Goal: Transaction & Acquisition: Purchase product/service

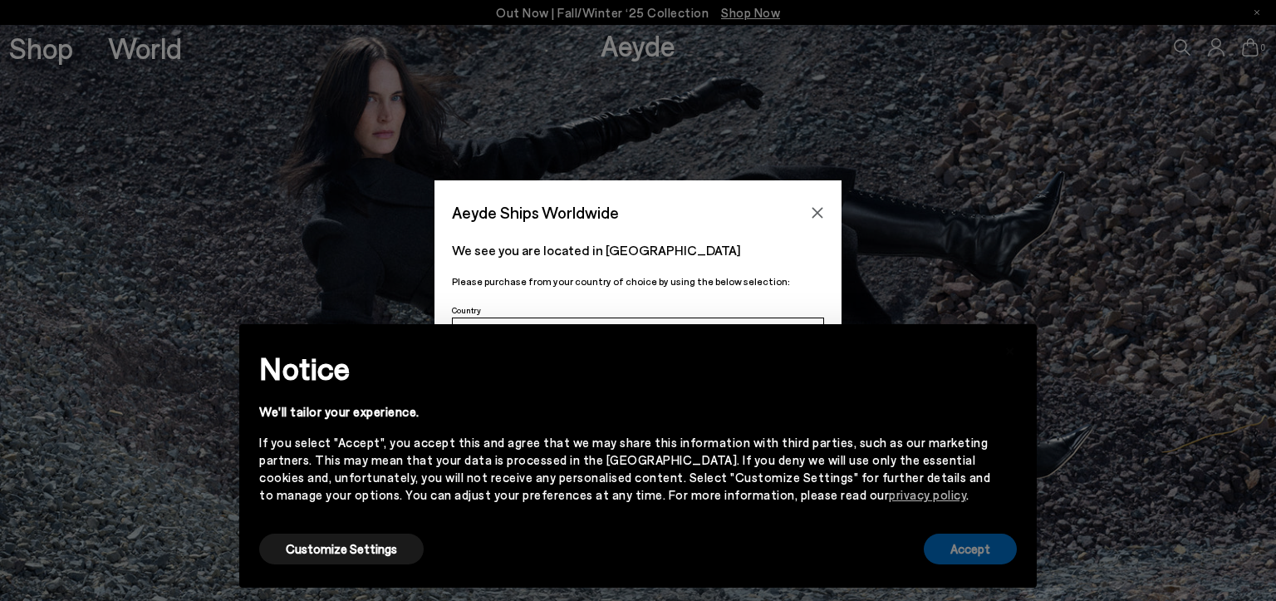
drag, startPoint x: 0, startPoint y: 0, endPoint x: 962, endPoint y: 542, distance: 1104.2
click at [962, 542] on button "Accept" at bounding box center [970, 548] width 93 height 31
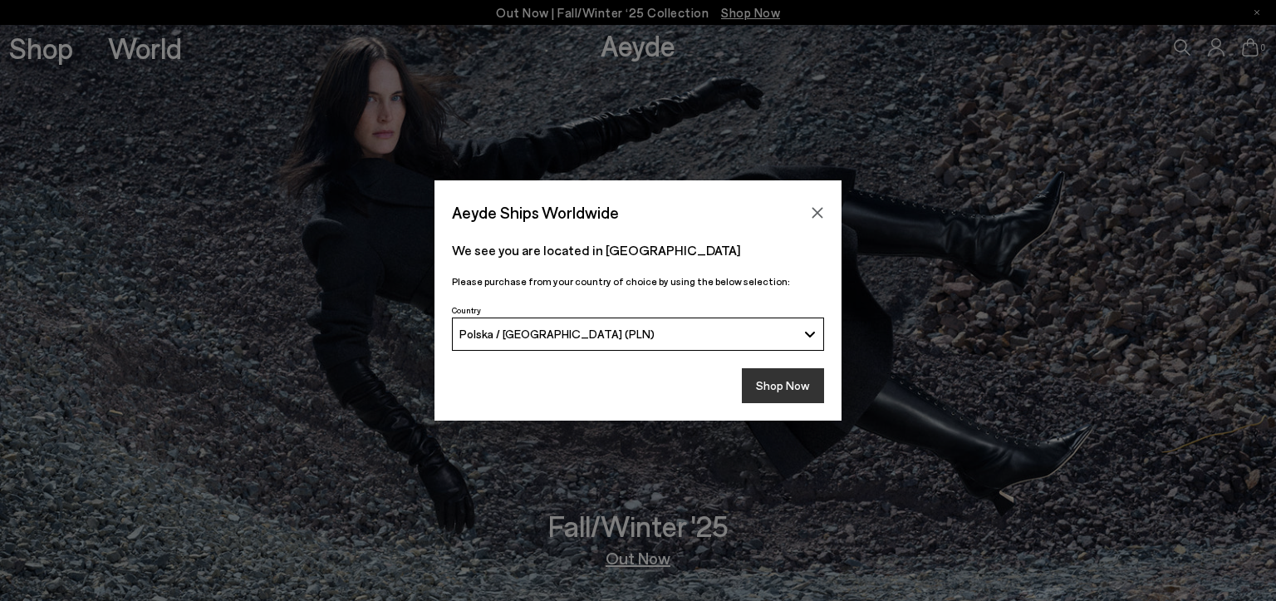
click at [777, 396] on button "Shop Now" at bounding box center [783, 385] width 82 height 35
click at [779, 378] on button "Shop Now" at bounding box center [783, 385] width 82 height 35
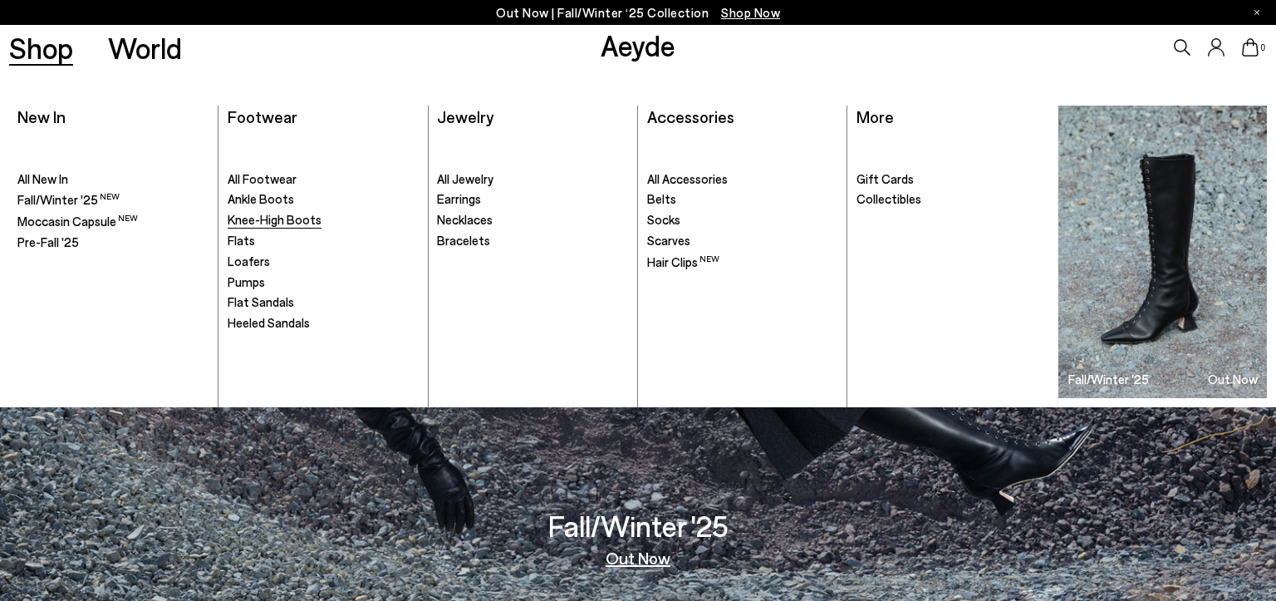
click at [240, 227] on span "Knee-High Boots" at bounding box center [275, 219] width 94 height 15
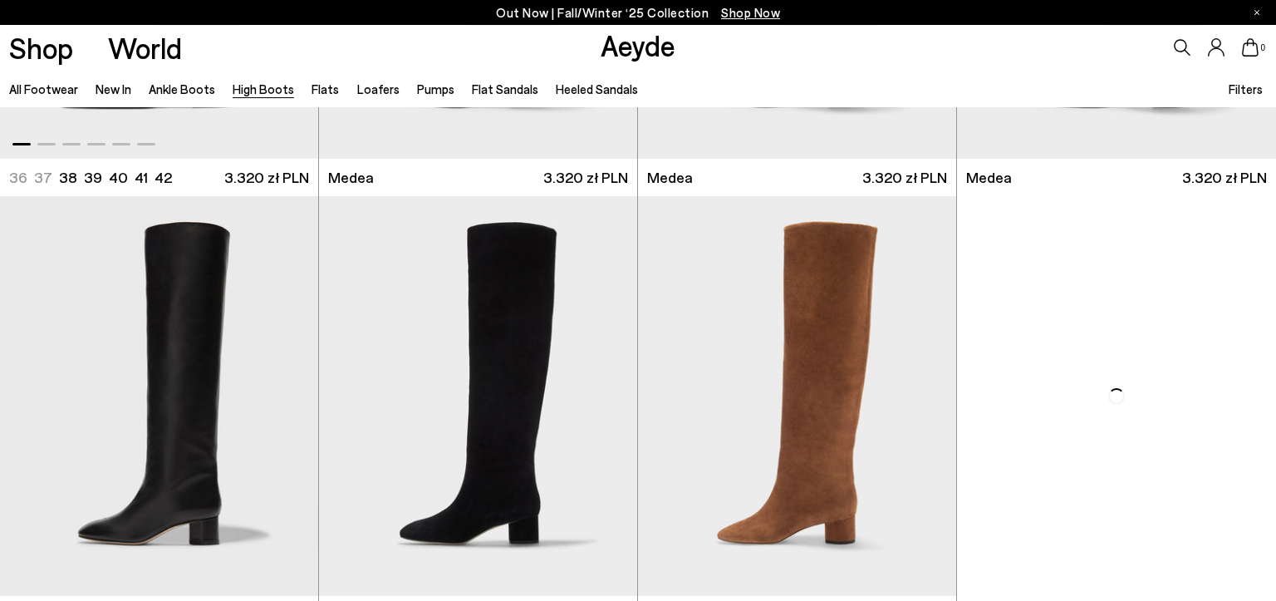
scroll to position [351, 0]
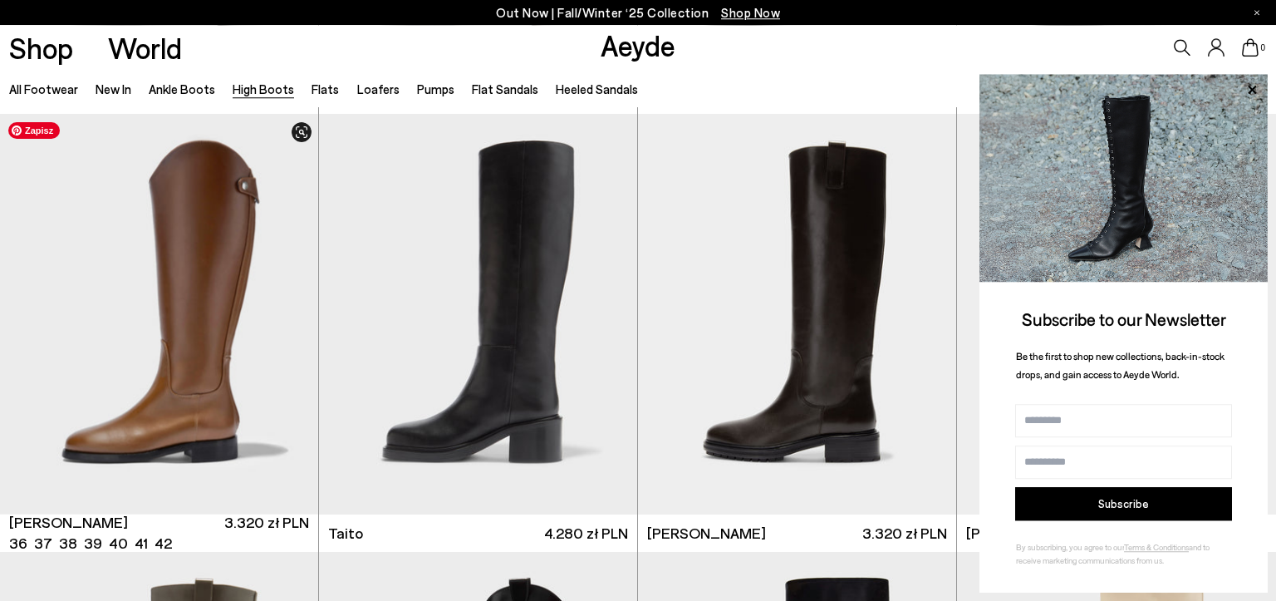
scroll to position [3510, 0]
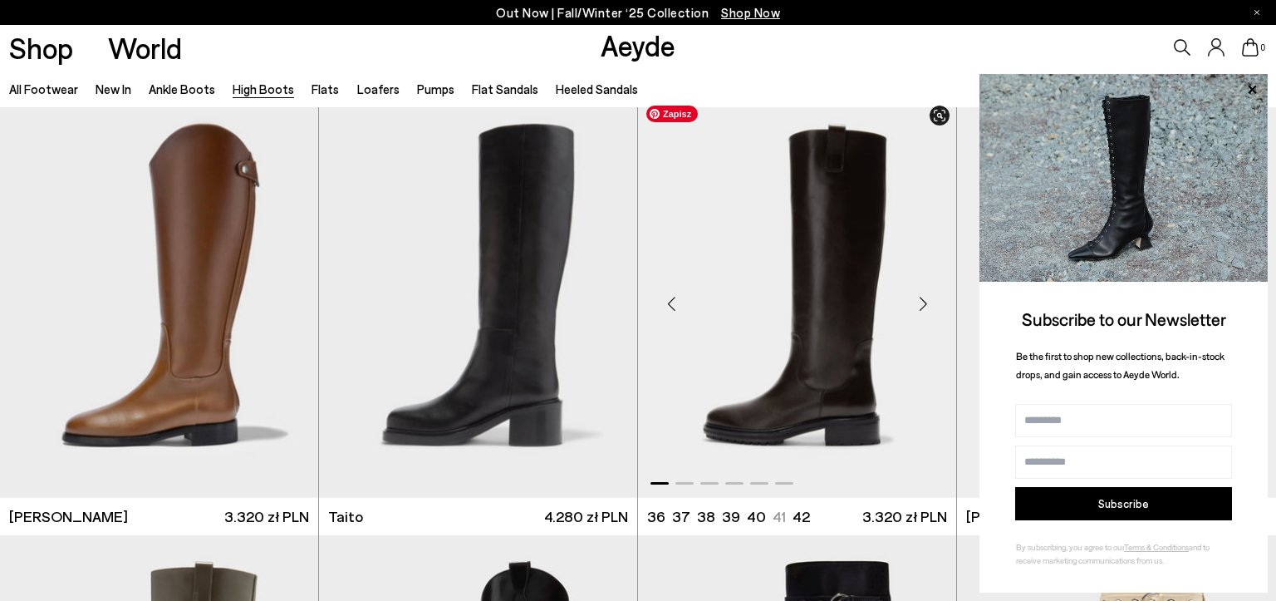
click at [684, 182] on img "1 / 6" at bounding box center [797, 297] width 318 height 400
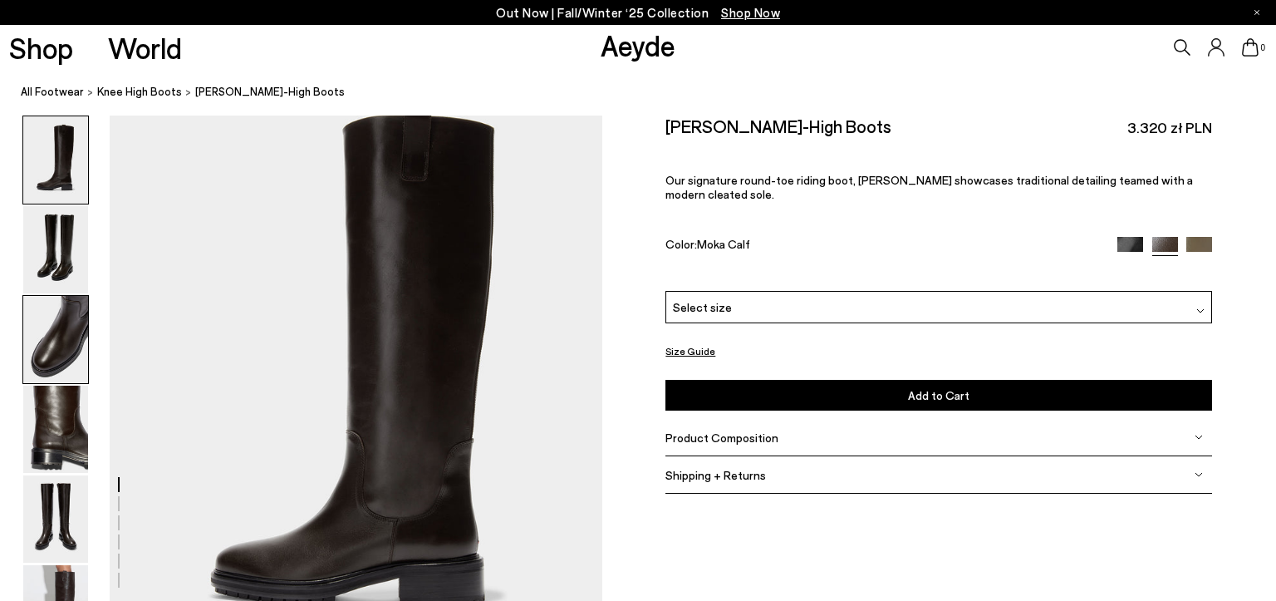
click at [77, 327] on img at bounding box center [55, 339] width 65 height 87
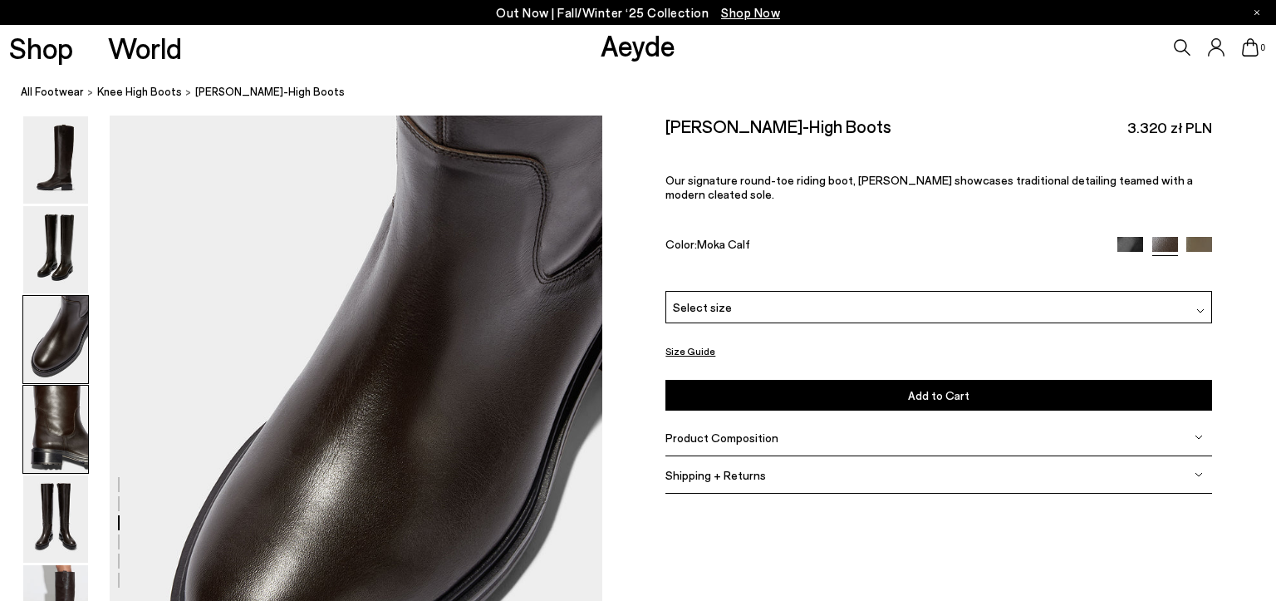
click at [77, 403] on img at bounding box center [55, 429] width 65 height 87
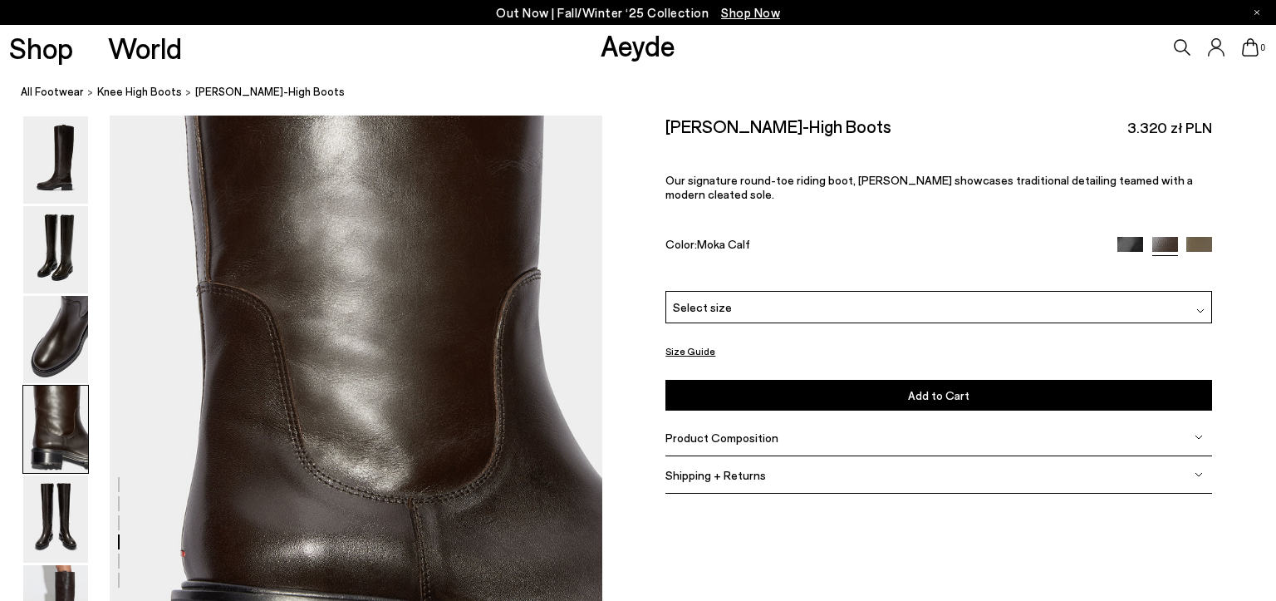
scroll to position [1807, 0]
